Goal: Information Seeking & Learning: Find specific fact

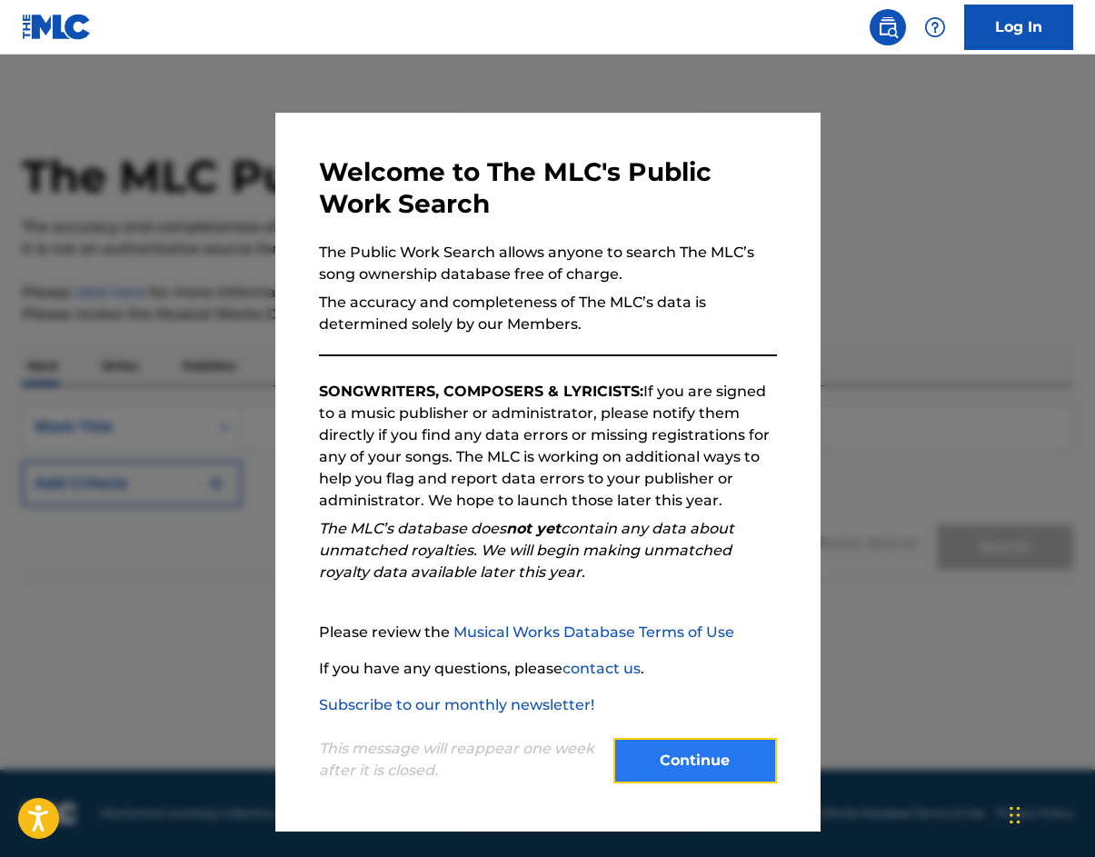
click at [632, 745] on button "Continue" at bounding box center [696, 760] width 164 height 45
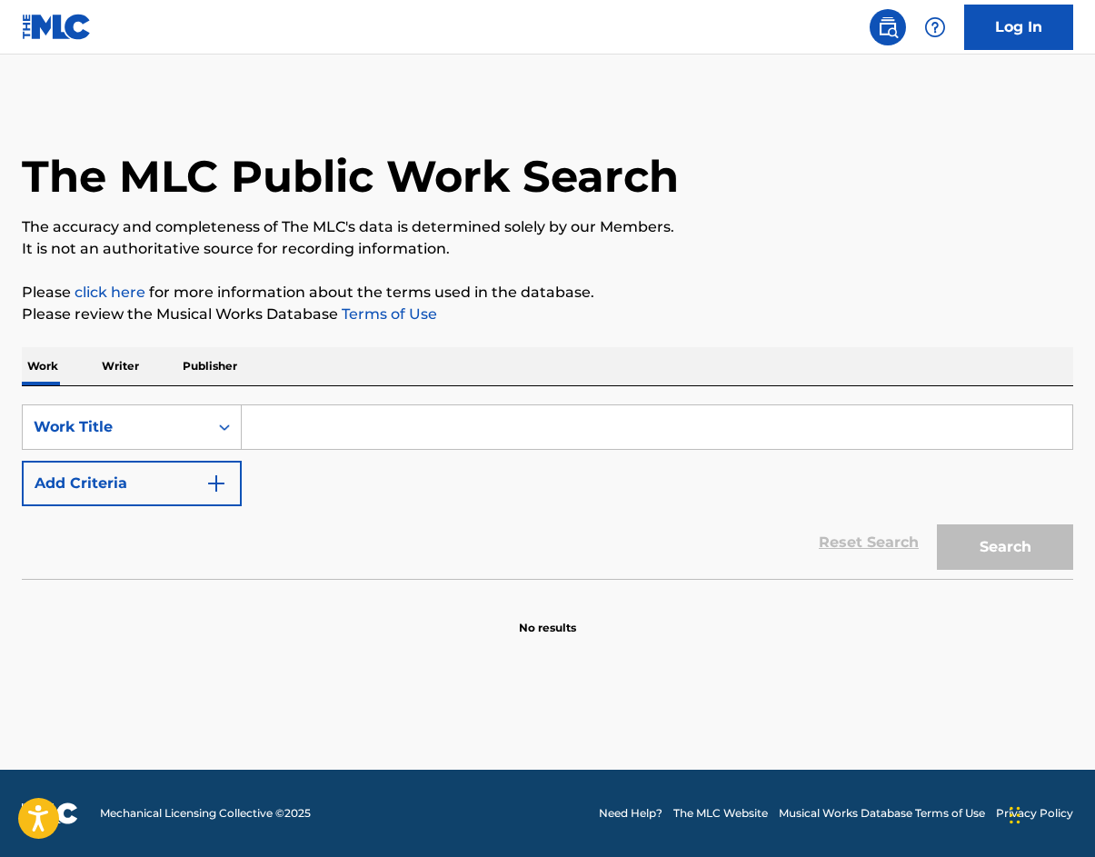
click at [520, 425] on input "Search Form" at bounding box center [657, 427] width 831 height 44
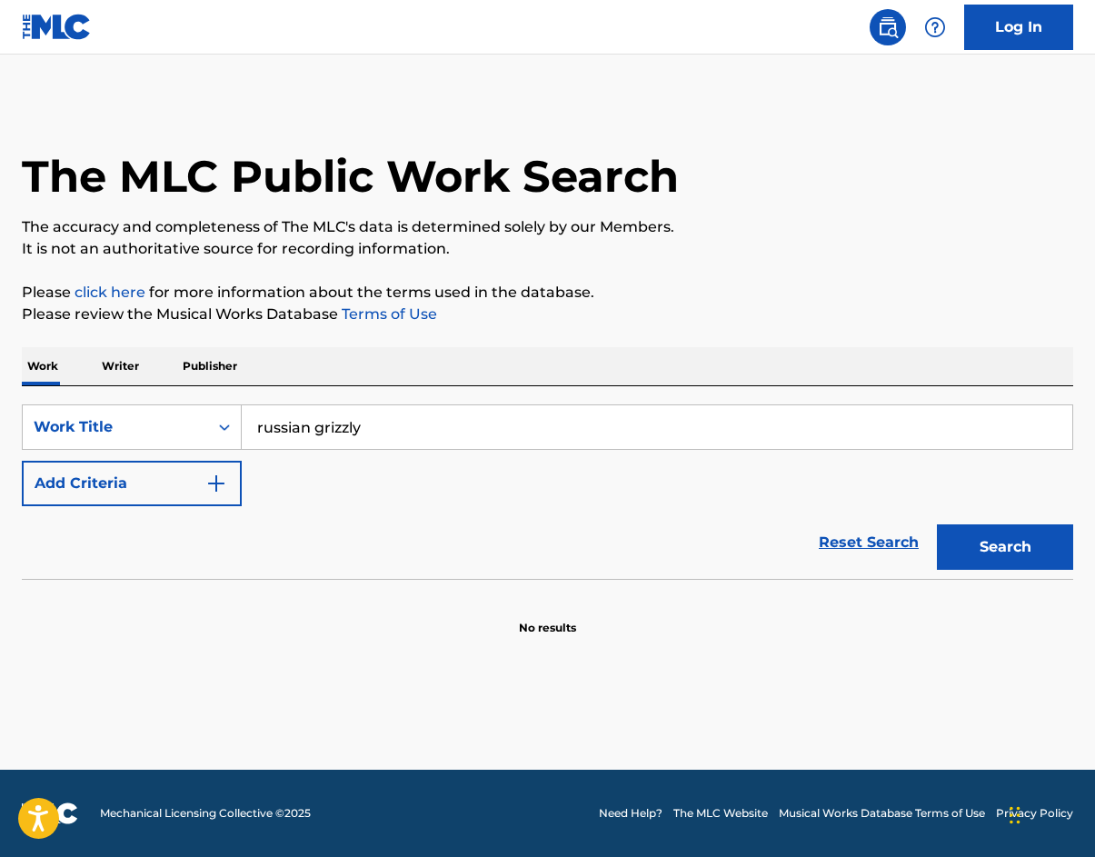
type input "russian grizzly"
click at [937, 525] on button "Search" at bounding box center [1005, 547] width 136 height 45
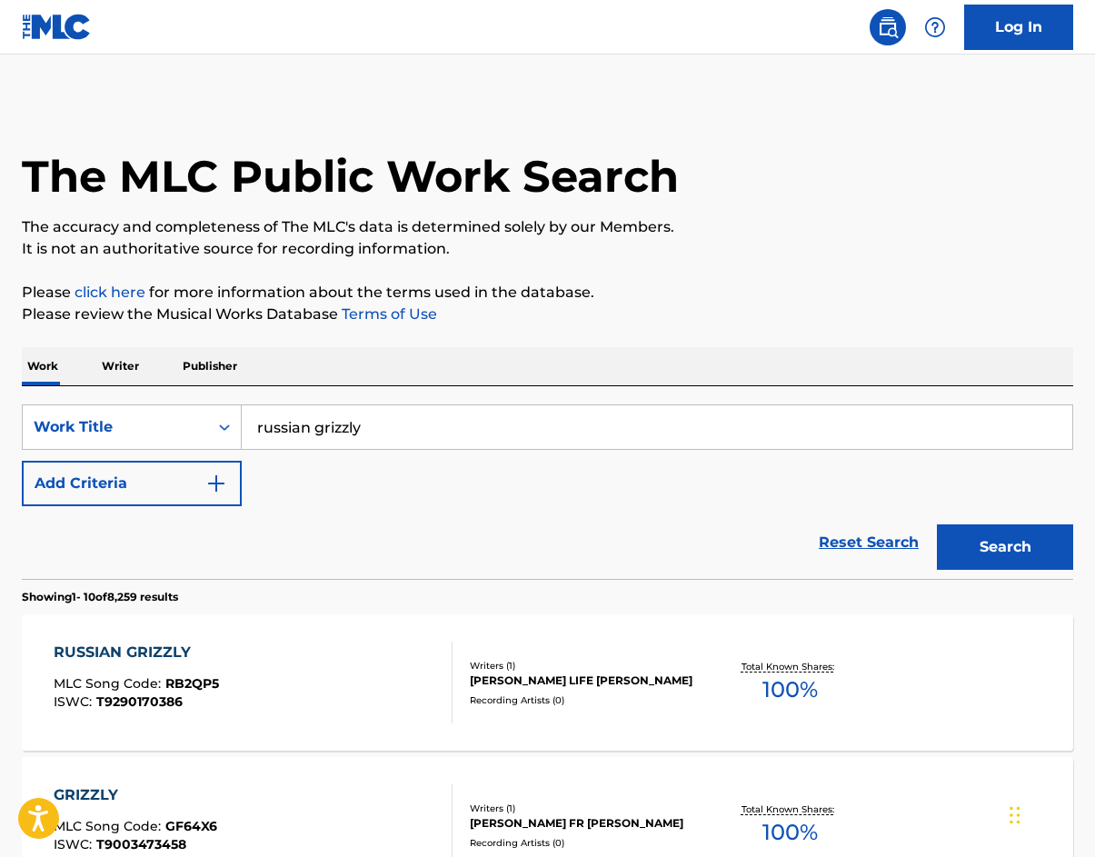
click at [137, 362] on p "Writer" at bounding box center [120, 366] width 48 height 38
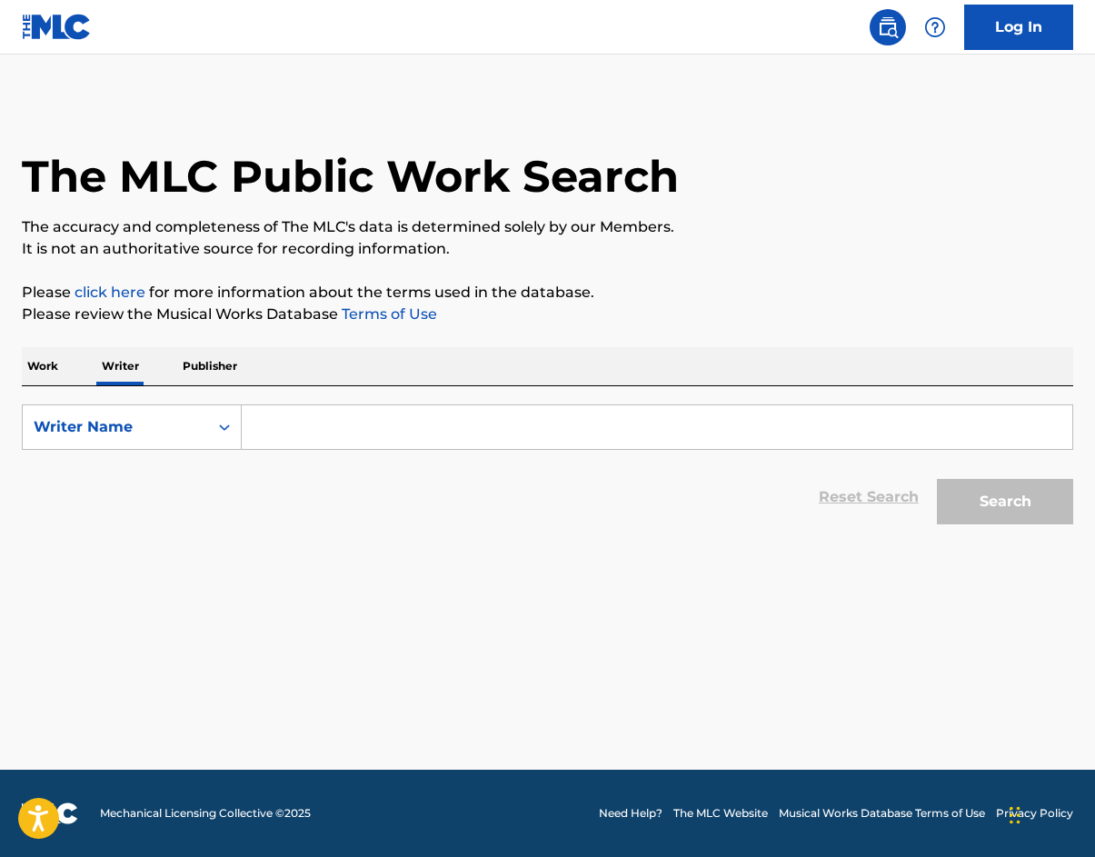
click at [286, 426] on input "Search Form" at bounding box center [657, 427] width 831 height 44
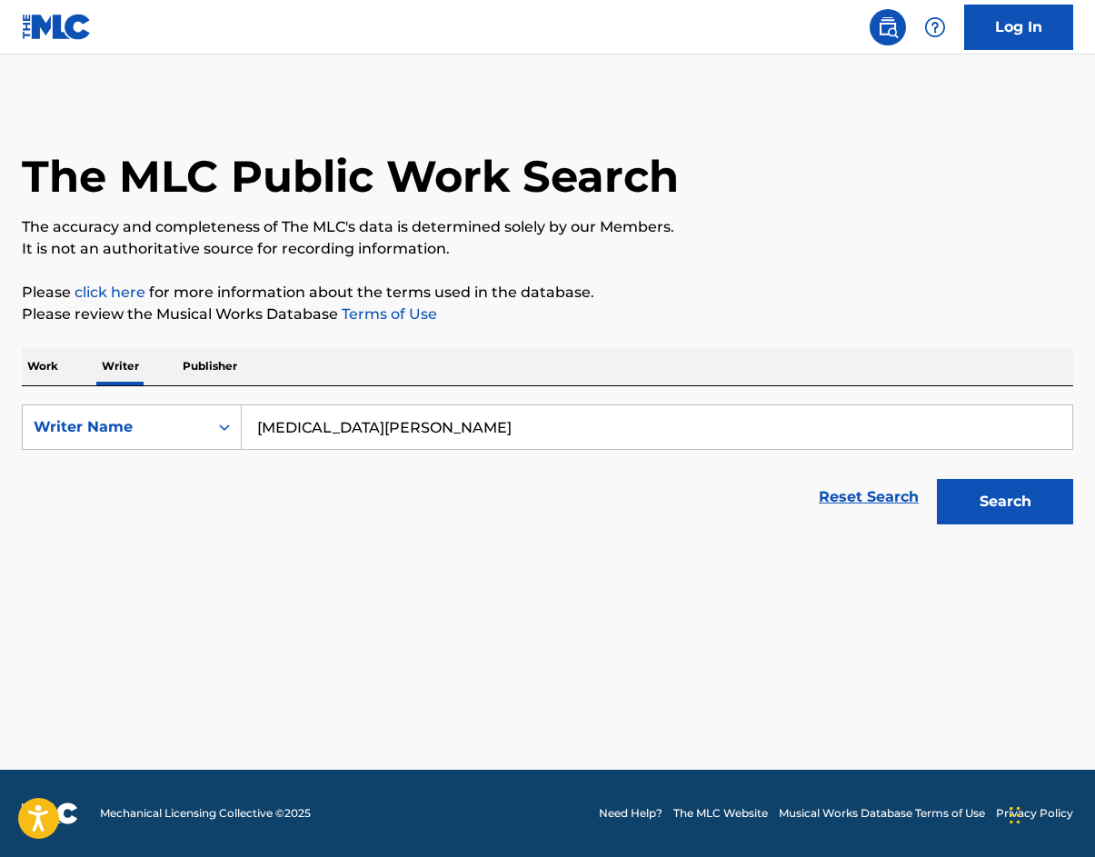
type input "[MEDICAL_DATA][PERSON_NAME]"
click at [937, 479] on button "Search" at bounding box center [1005, 501] width 136 height 45
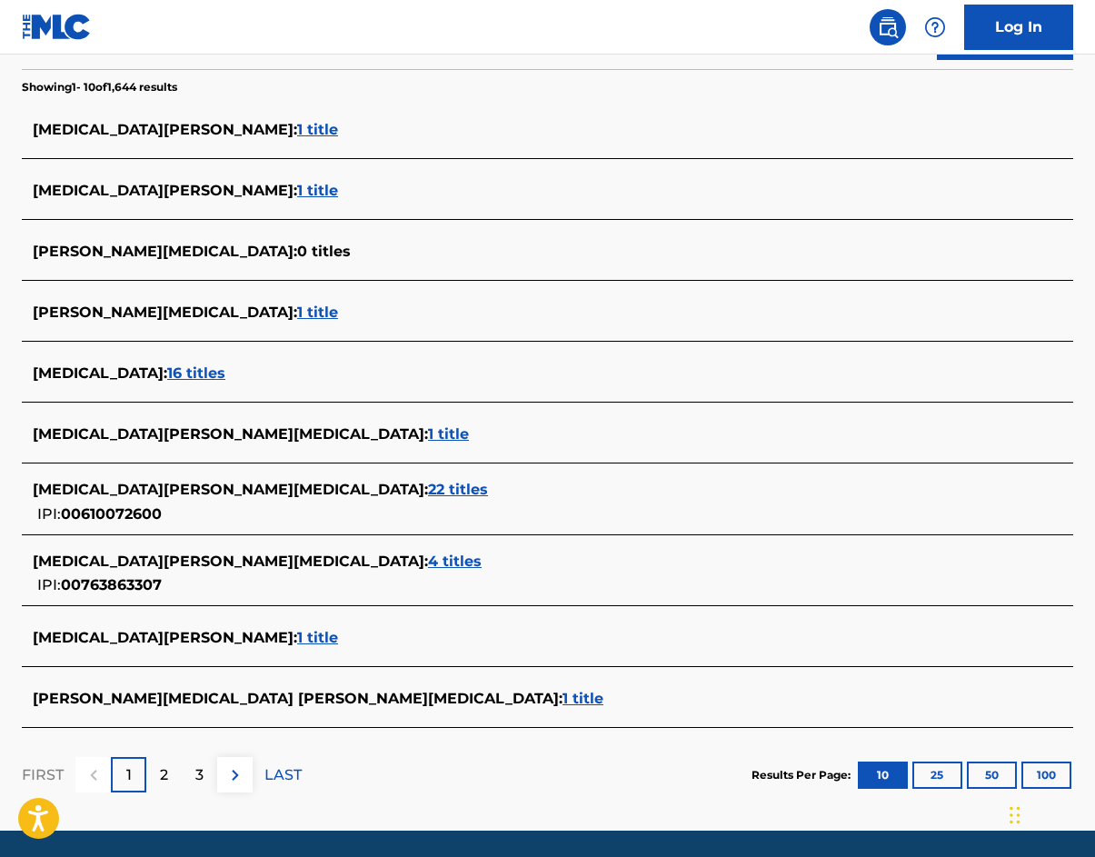
scroll to position [525, 0]
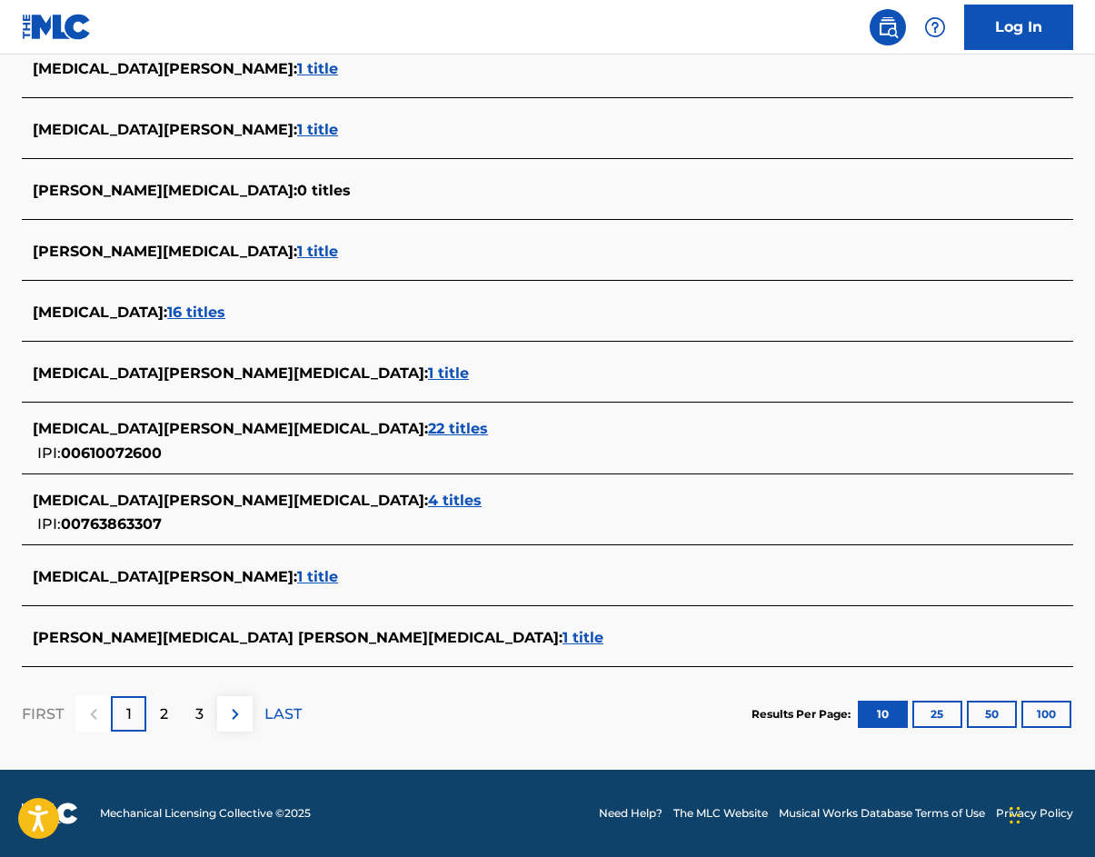
click at [297, 576] on span "1 title" at bounding box center [317, 576] width 41 height 17
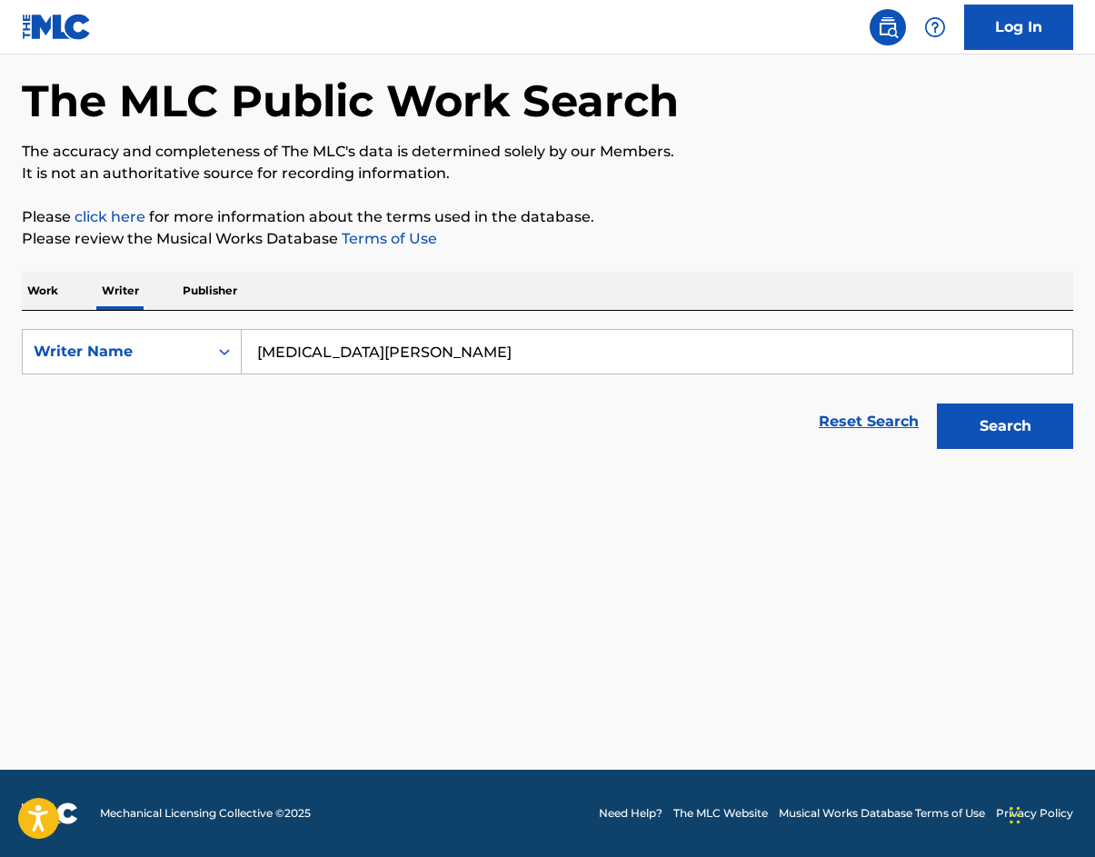
scroll to position [75, 0]
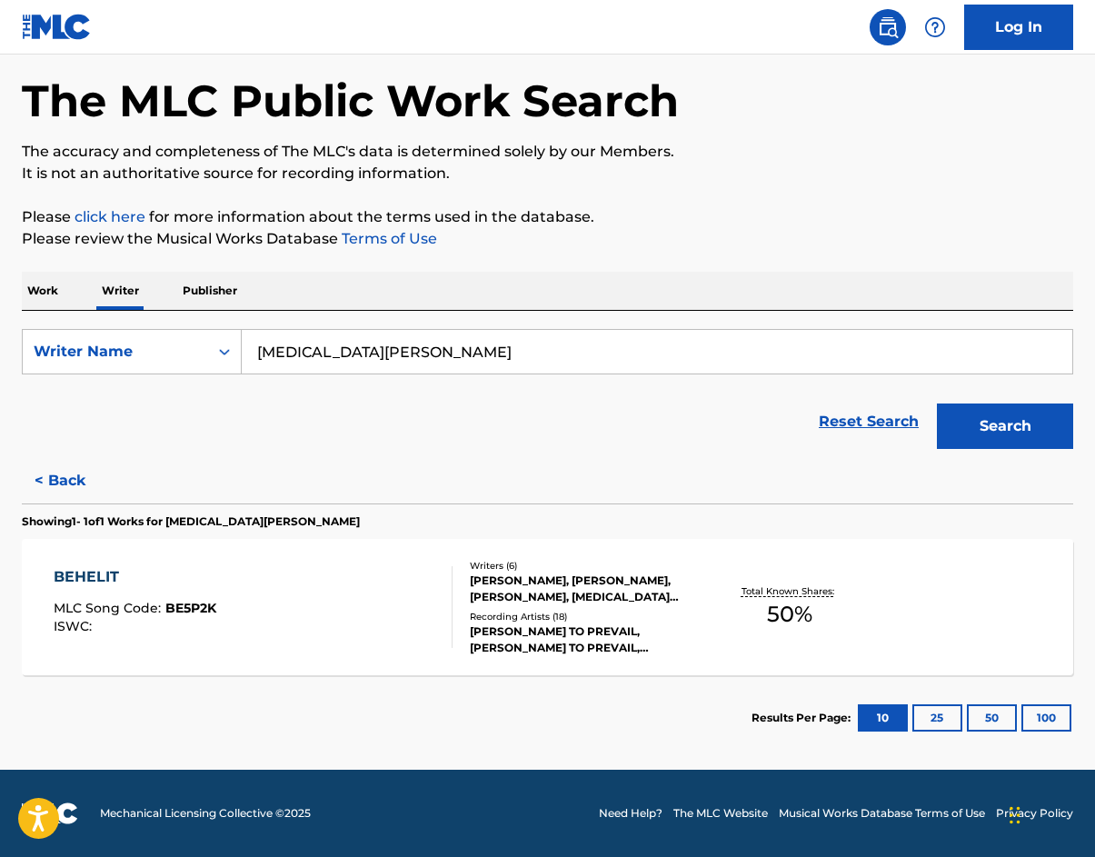
click at [101, 571] on div "BEHELIT" at bounding box center [135, 577] width 163 height 22
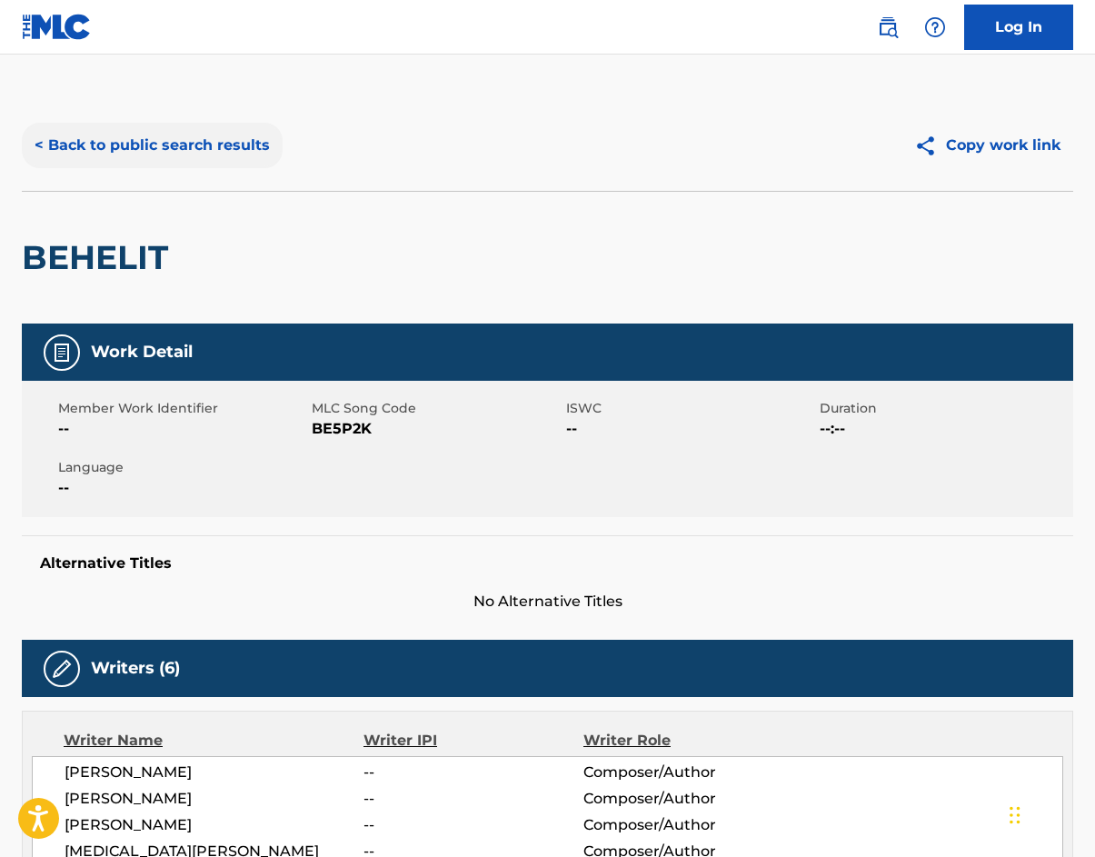
click at [164, 139] on button "< Back to public search results" at bounding box center [152, 145] width 261 height 45
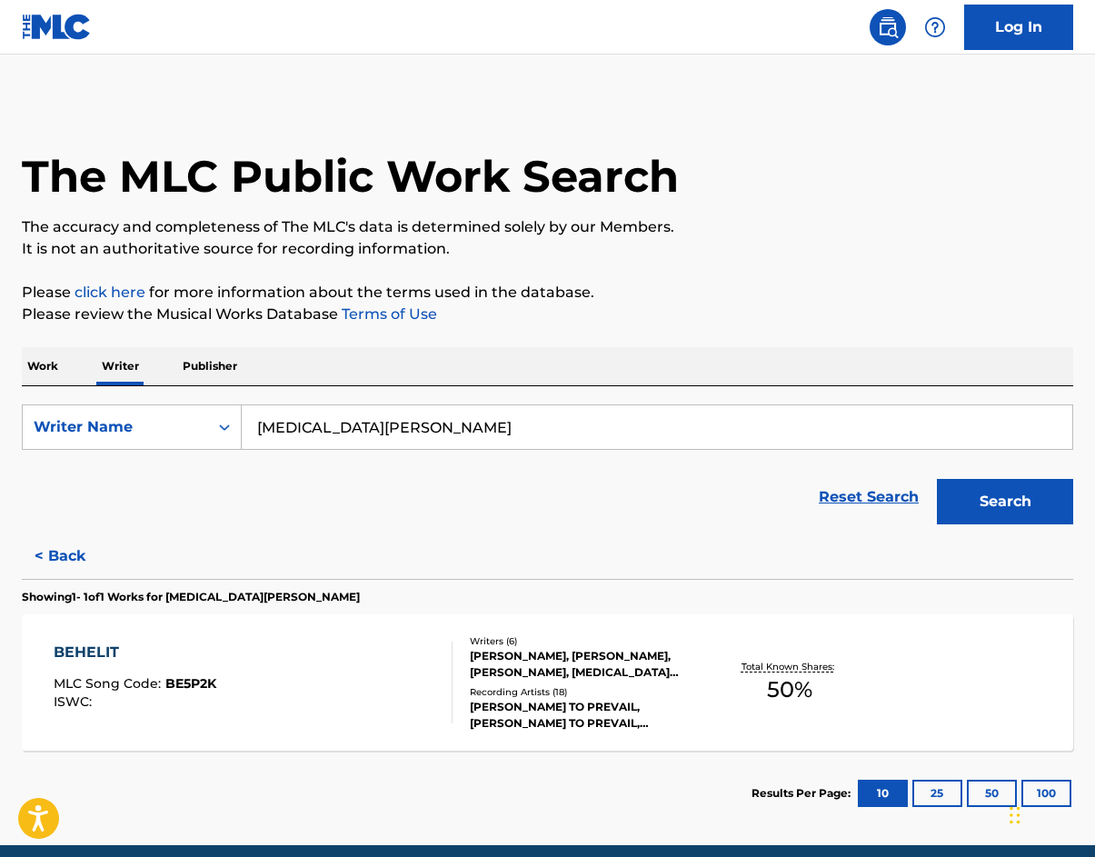
click at [345, 423] on input "[MEDICAL_DATA][PERSON_NAME]" at bounding box center [657, 427] width 831 height 44
type input "[MEDICAL_DATA][PERSON_NAME]"
click at [937, 479] on button "Search" at bounding box center [1005, 501] width 136 height 45
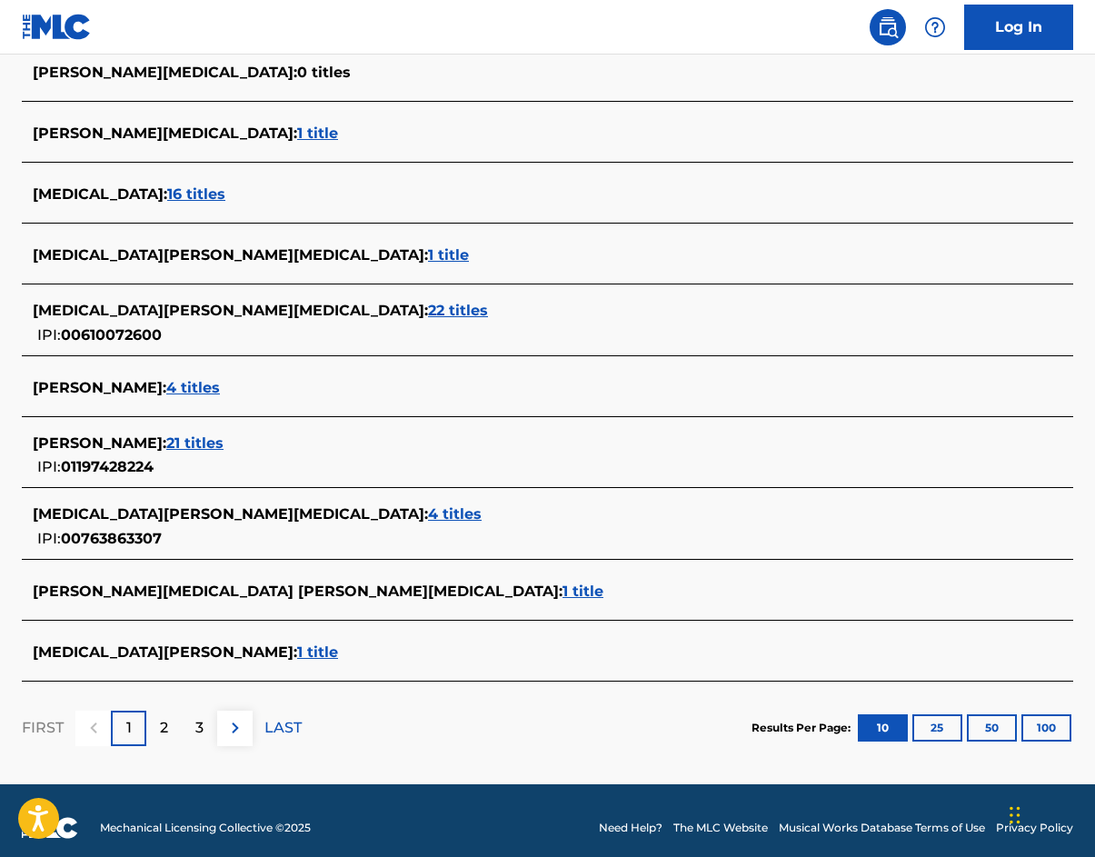
scroll to position [535, 0]
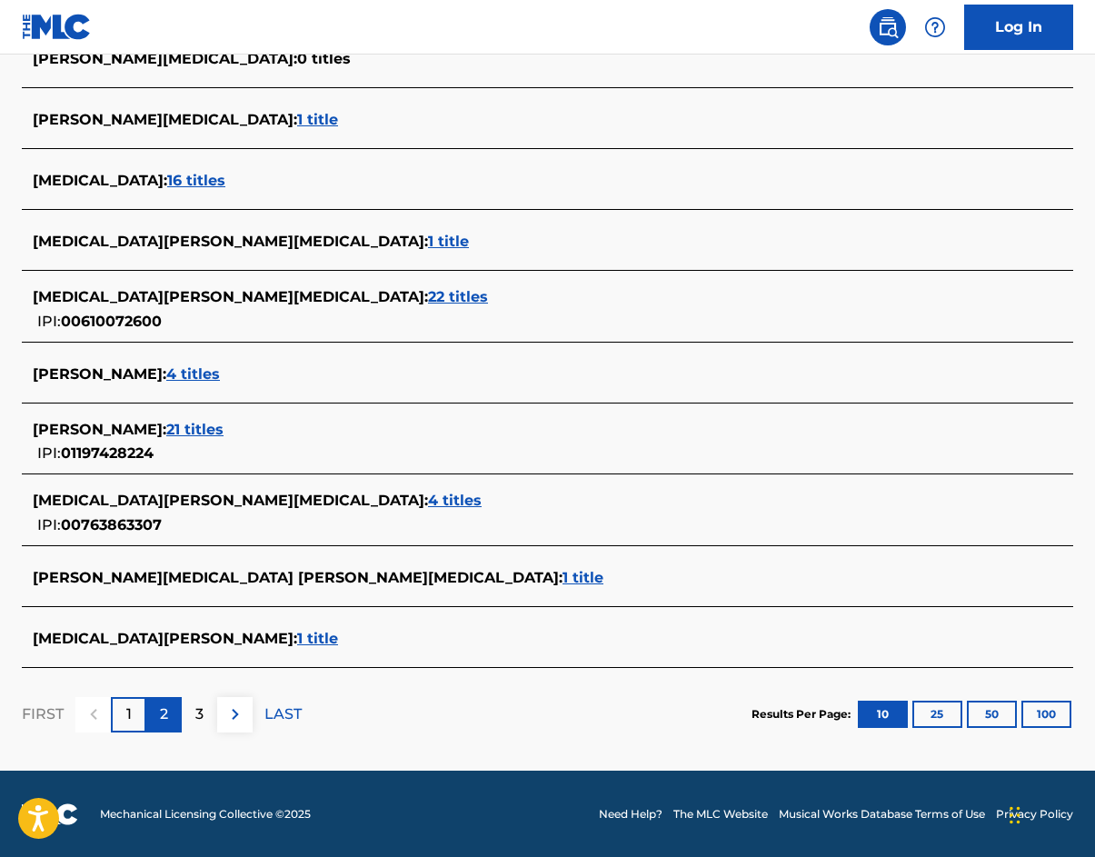
click at [158, 714] on div "2" at bounding box center [163, 714] width 35 height 35
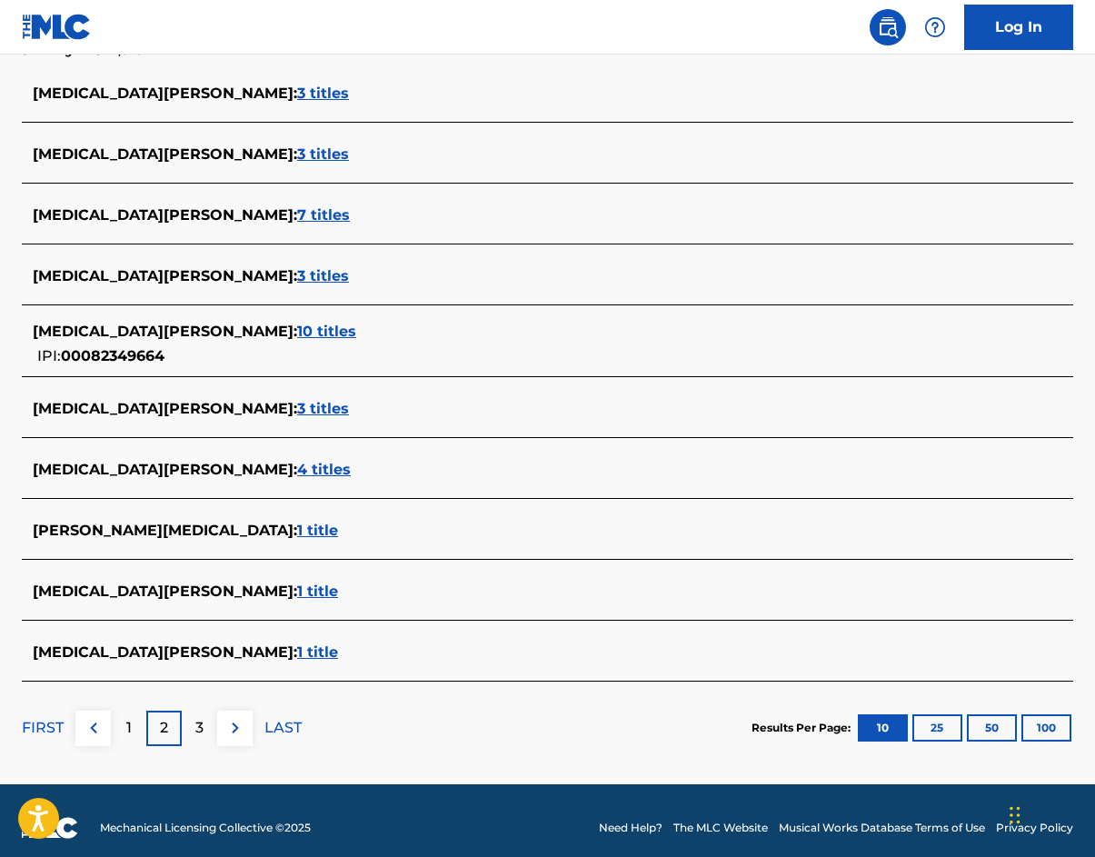
scroll to position [515, 0]
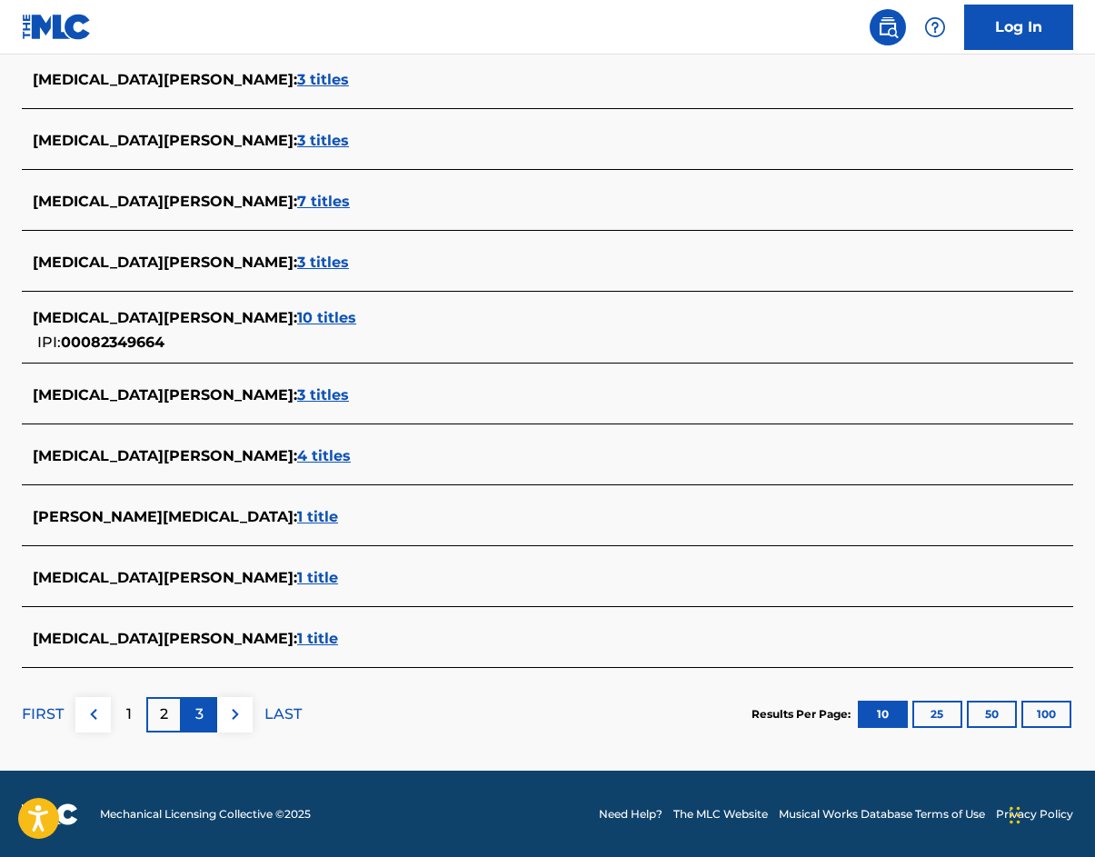
click at [200, 707] on p "3" at bounding box center [199, 715] width 8 height 22
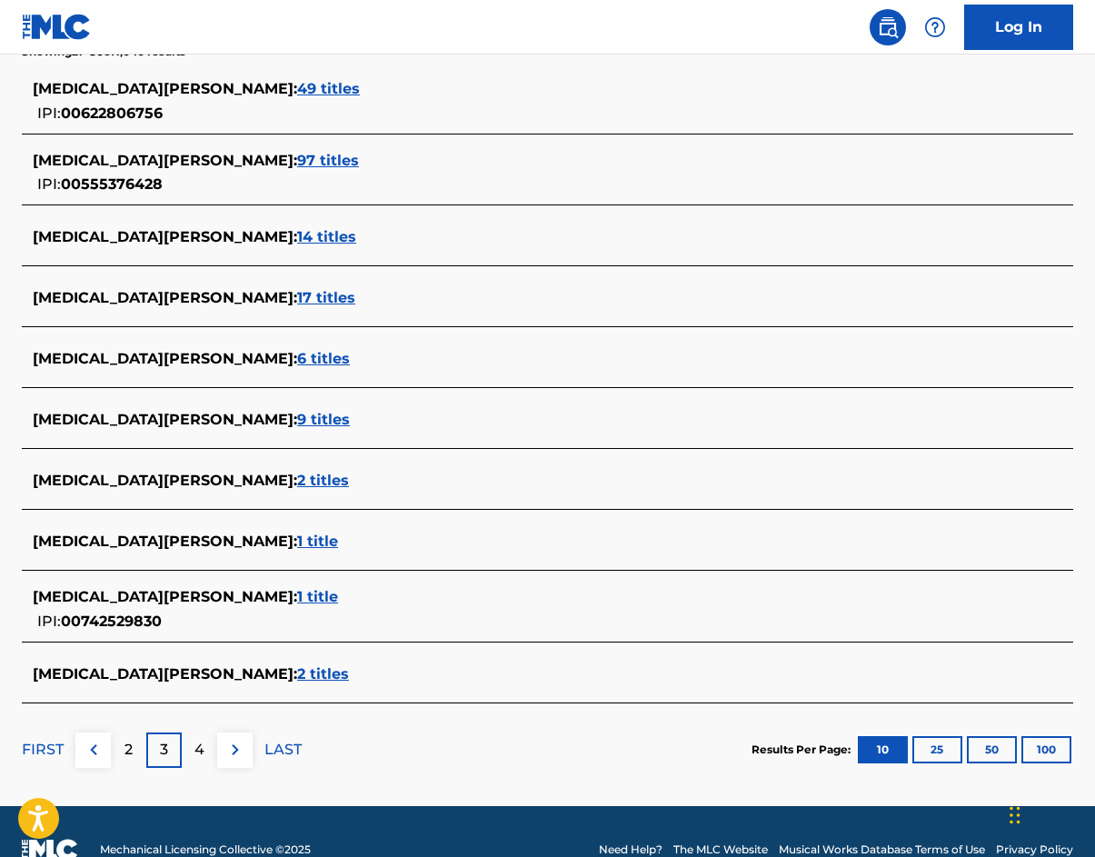
scroll to position [535, 0]
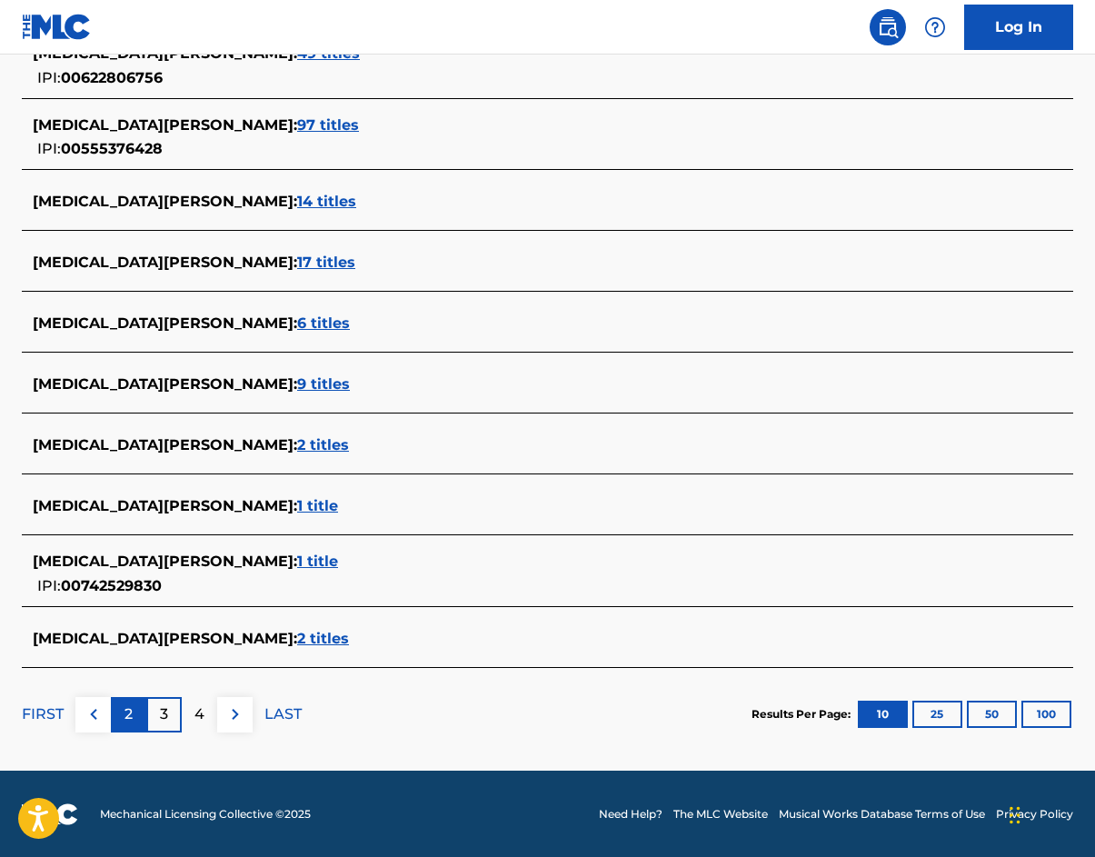
click at [135, 709] on div "2" at bounding box center [128, 714] width 35 height 35
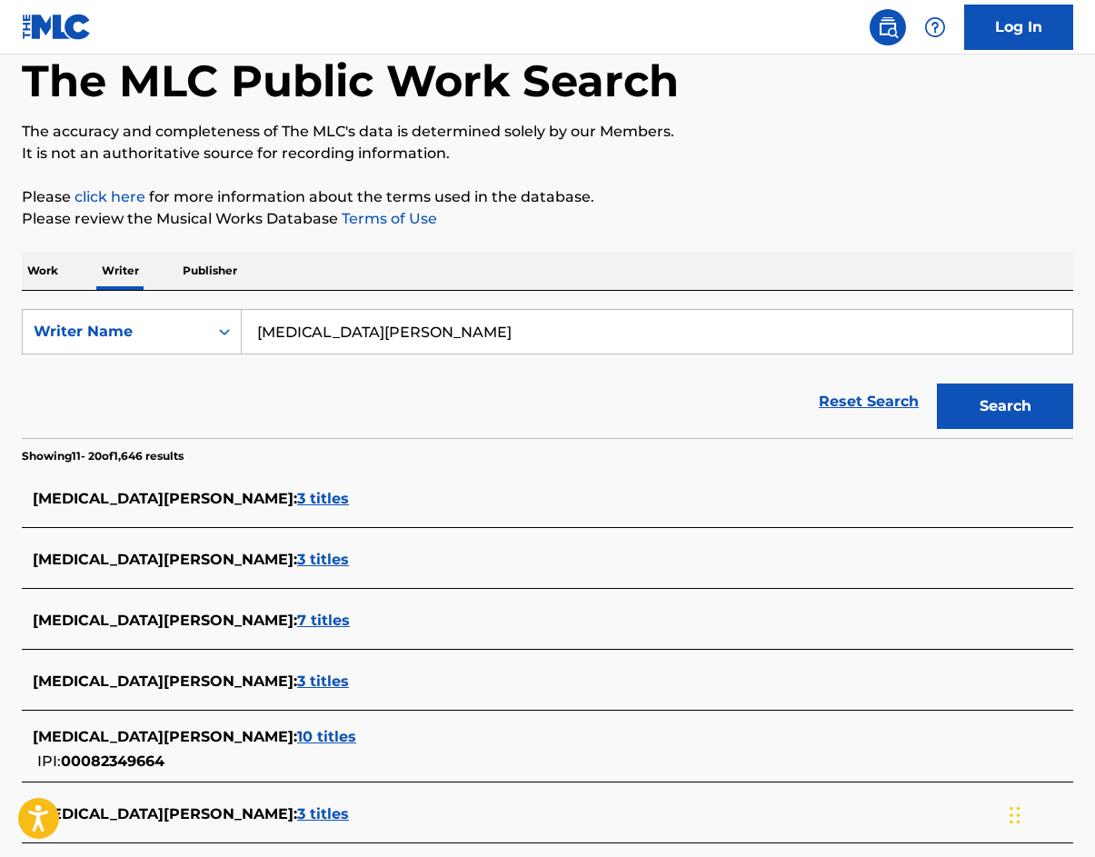
scroll to position [515, 0]
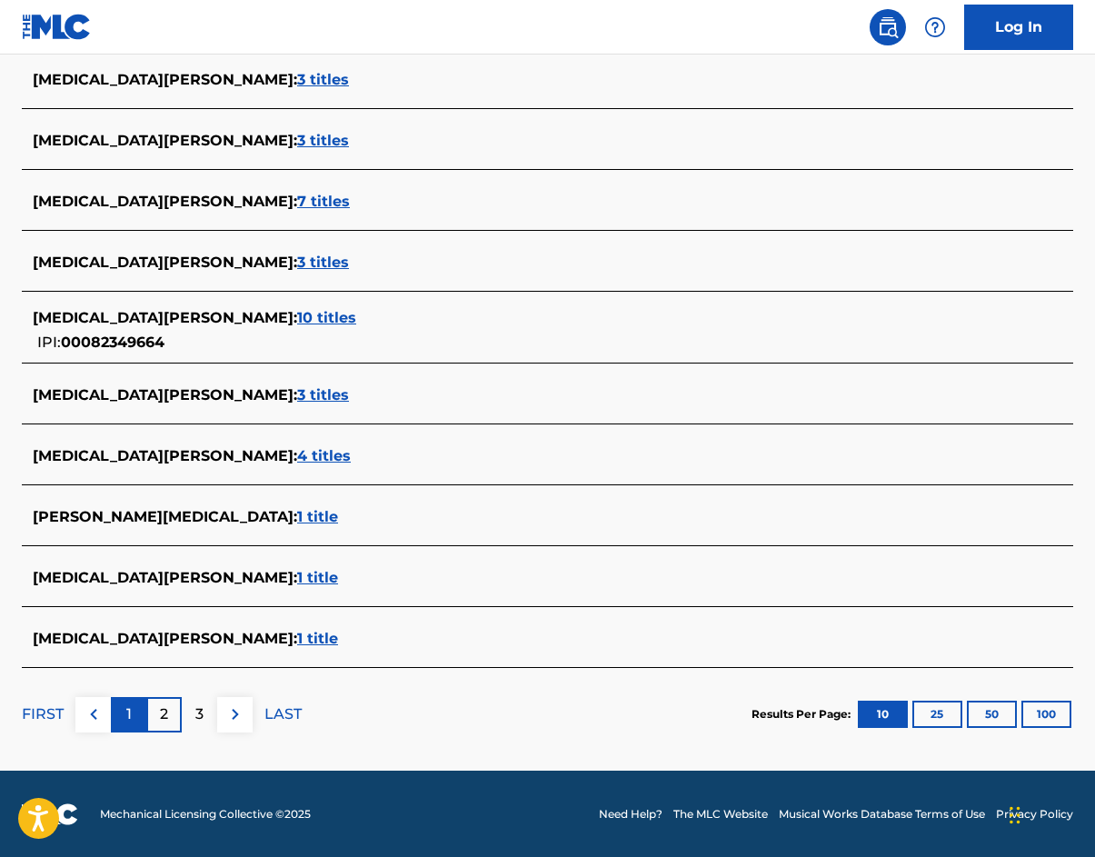
click at [125, 716] on div "1" at bounding box center [128, 714] width 35 height 35
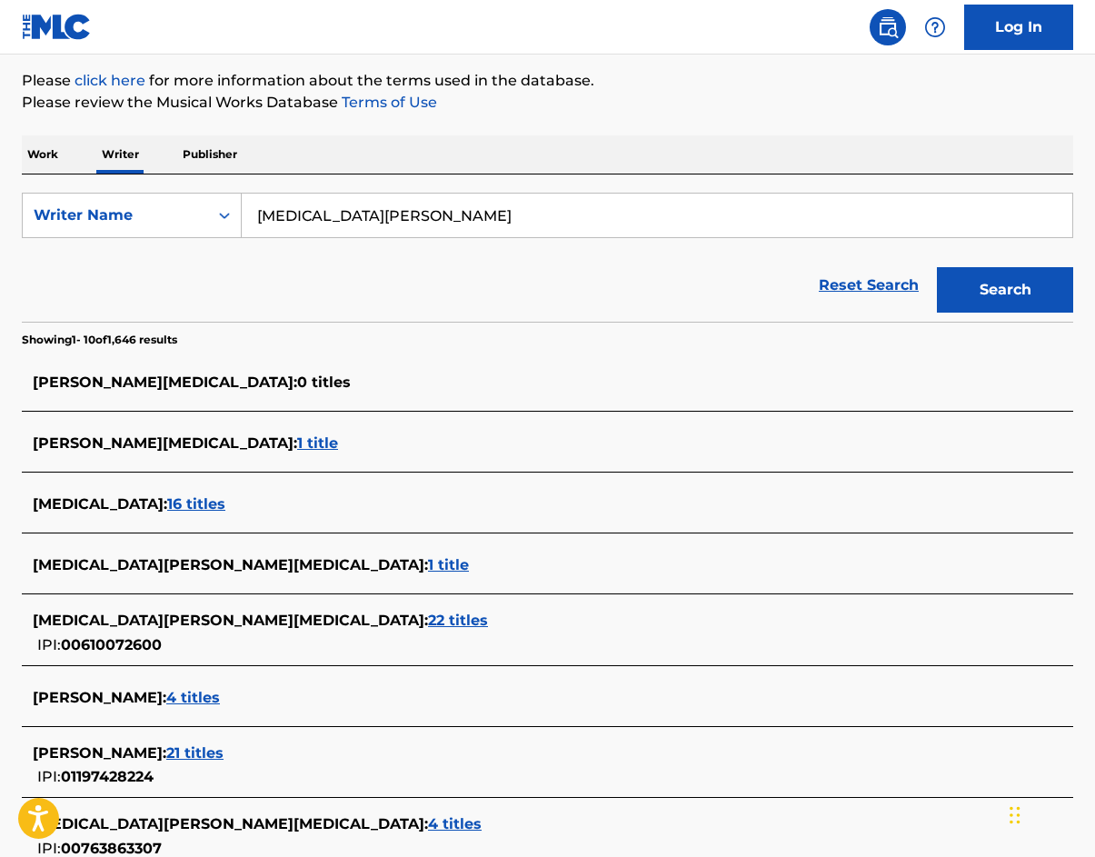
scroll to position [535, 0]
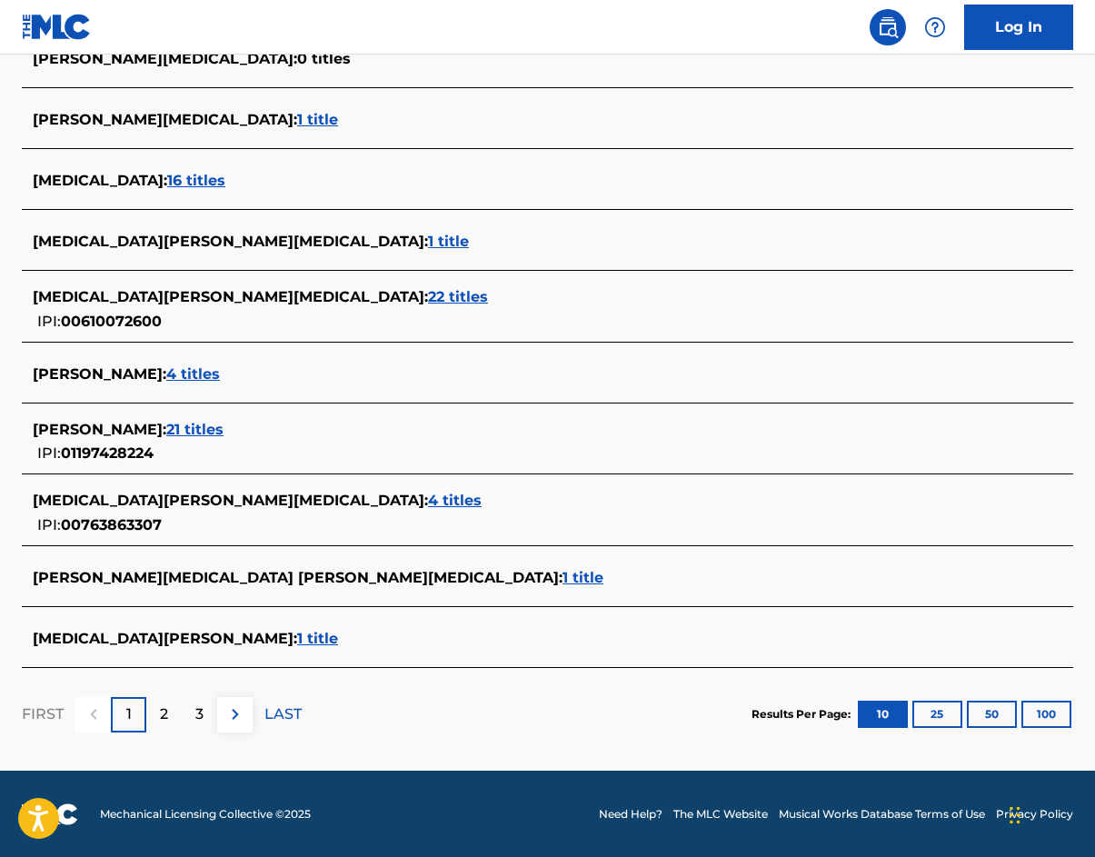
click at [297, 635] on span "1 title" at bounding box center [317, 638] width 41 height 17
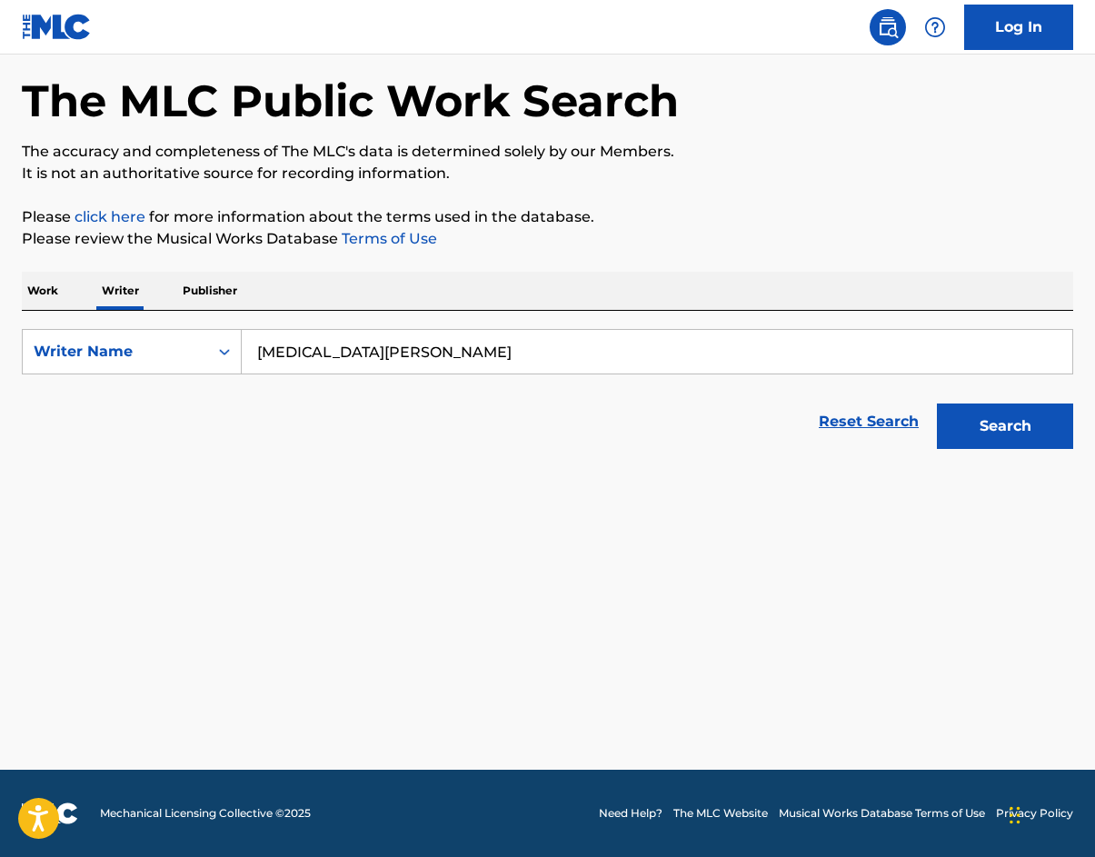
scroll to position [75, 0]
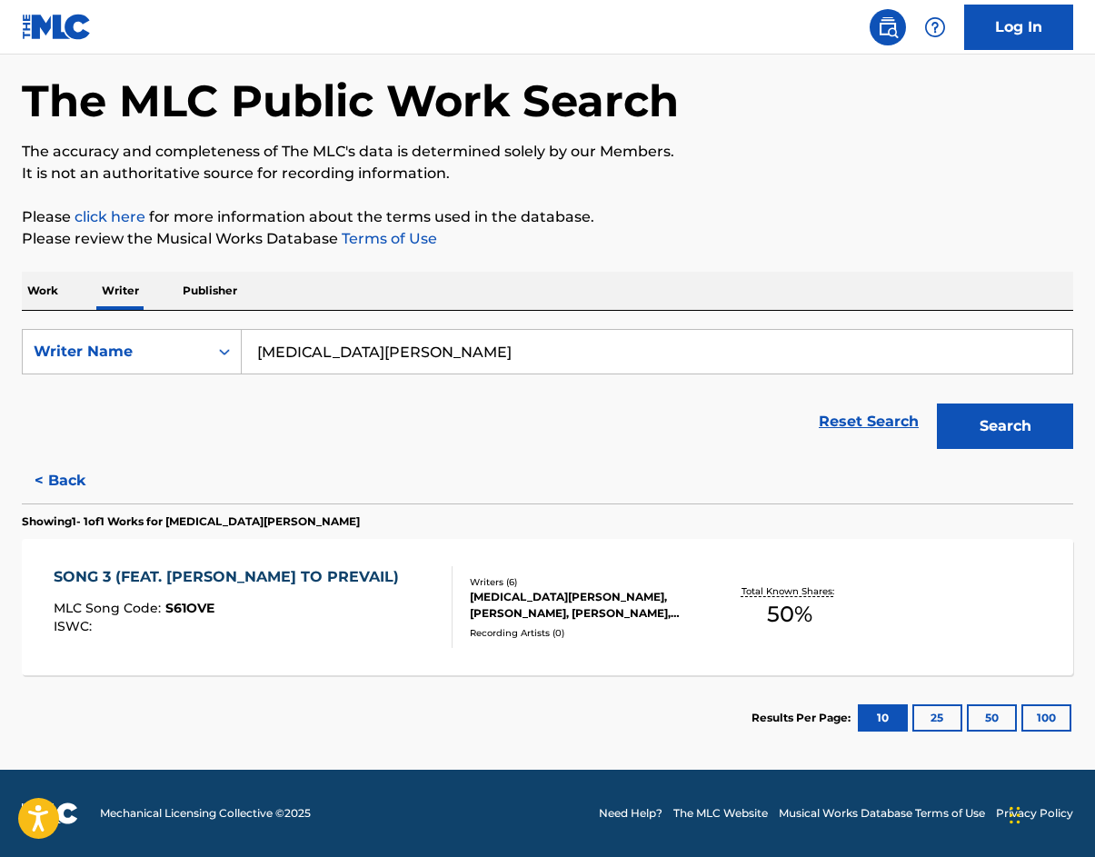
click at [306, 573] on div "SONG 3 (FEAT. [PERSON_NAME] TO PREVAIL)" at bounding box center [231, 577] width 355 height 22
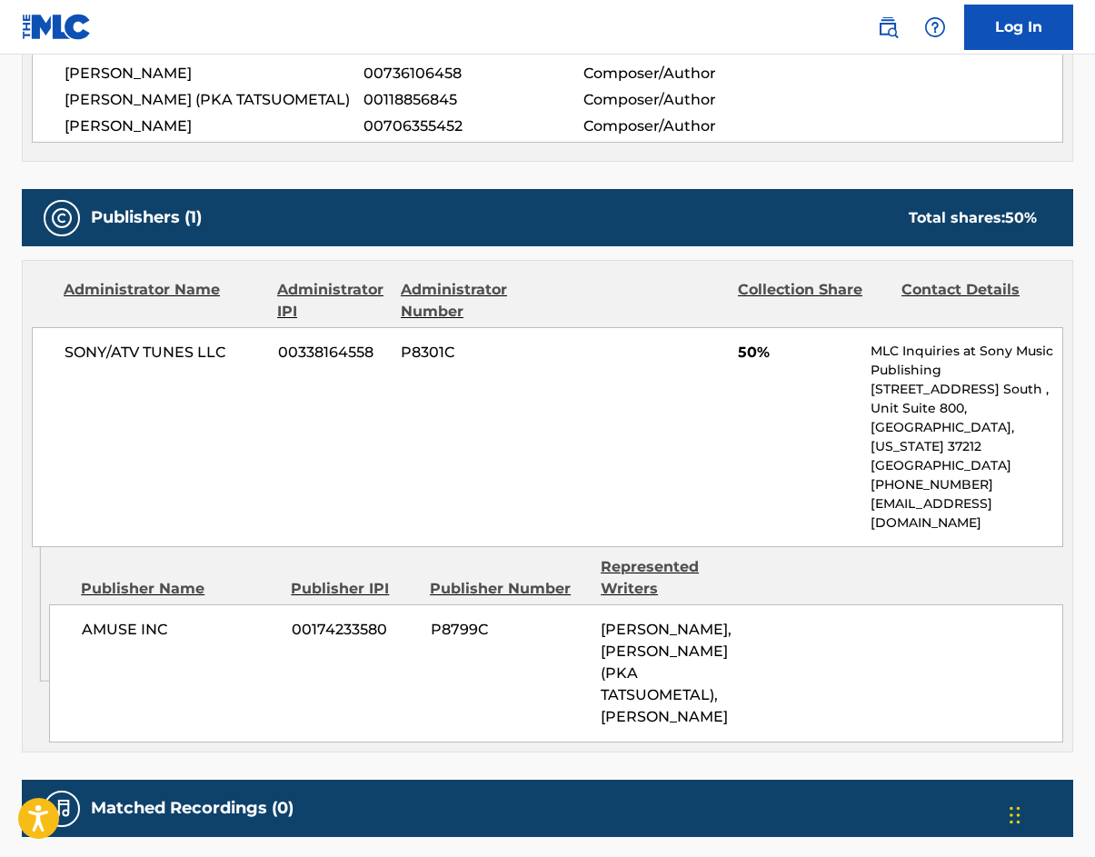
scroll to position [931, 0]
